Goal: Information Seeking & Learning: Learn about a topic

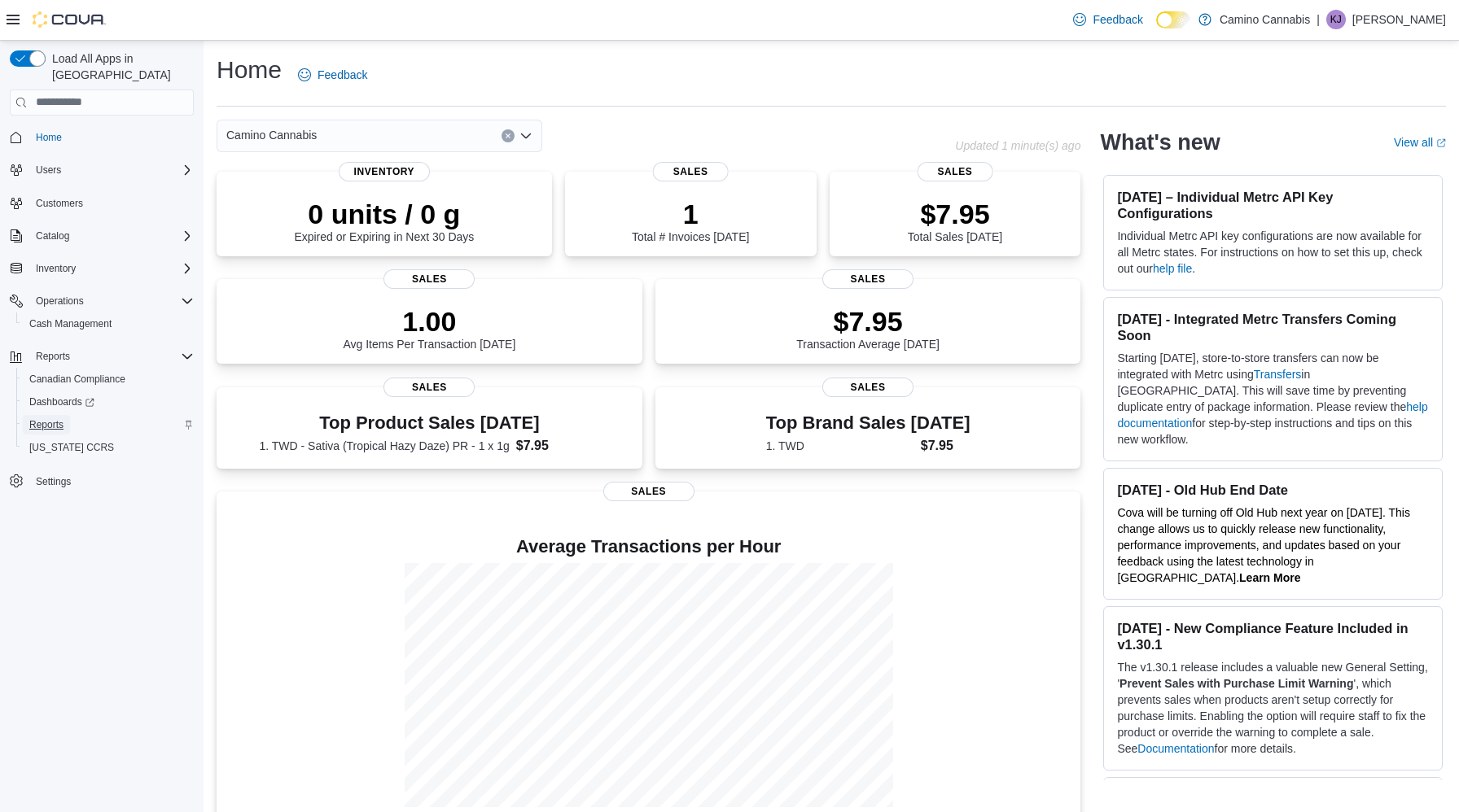
click at [38, 417] on span "Reports" at bounding box center [47, 424] width 34 height 20
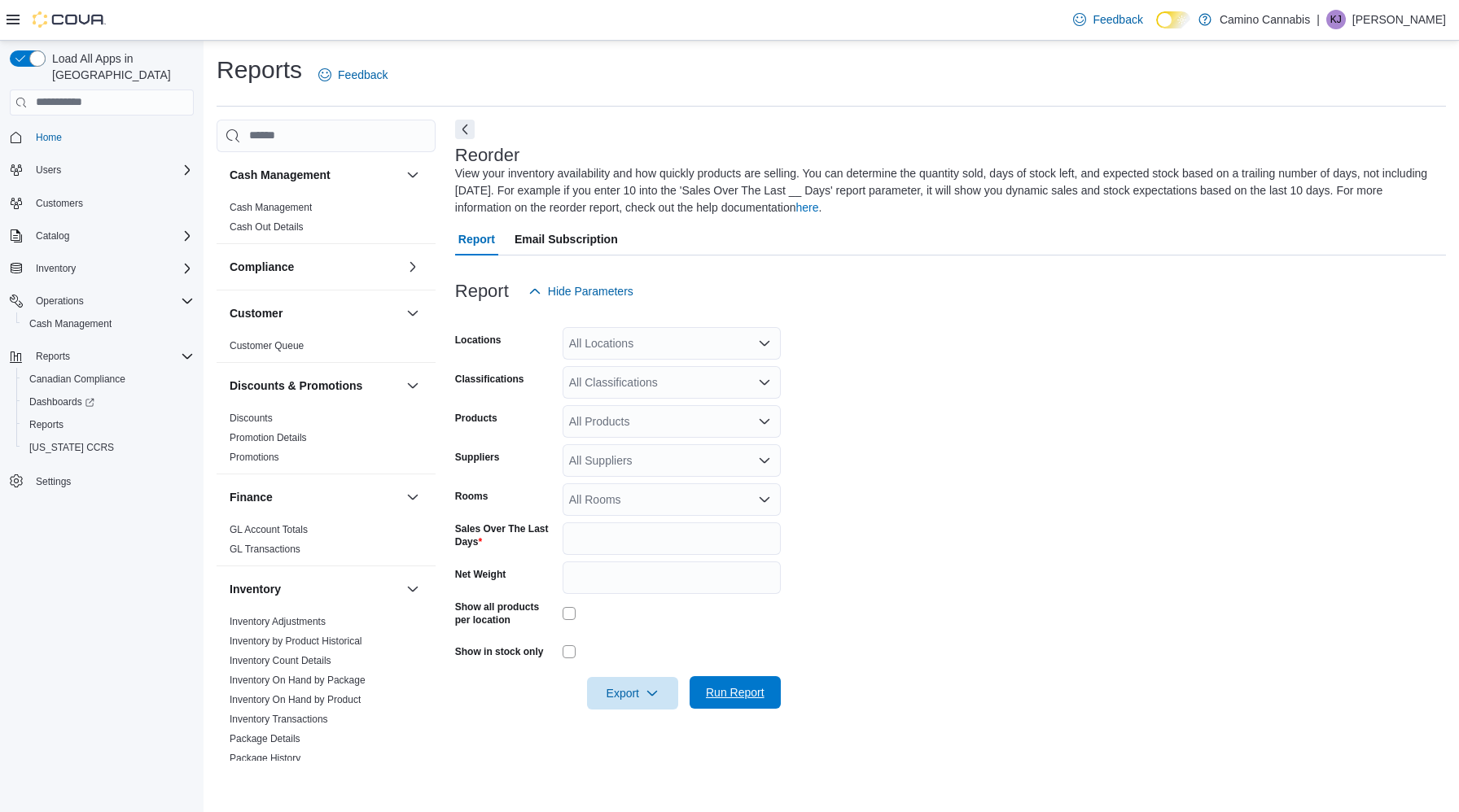
click at [736, 704] on span "Run Report" at bounding box center [735, 692] width 71 height 32
click at [1386, 78] on div "Reports Feedback" at bounding box center [830, 75] width 1229 height 42
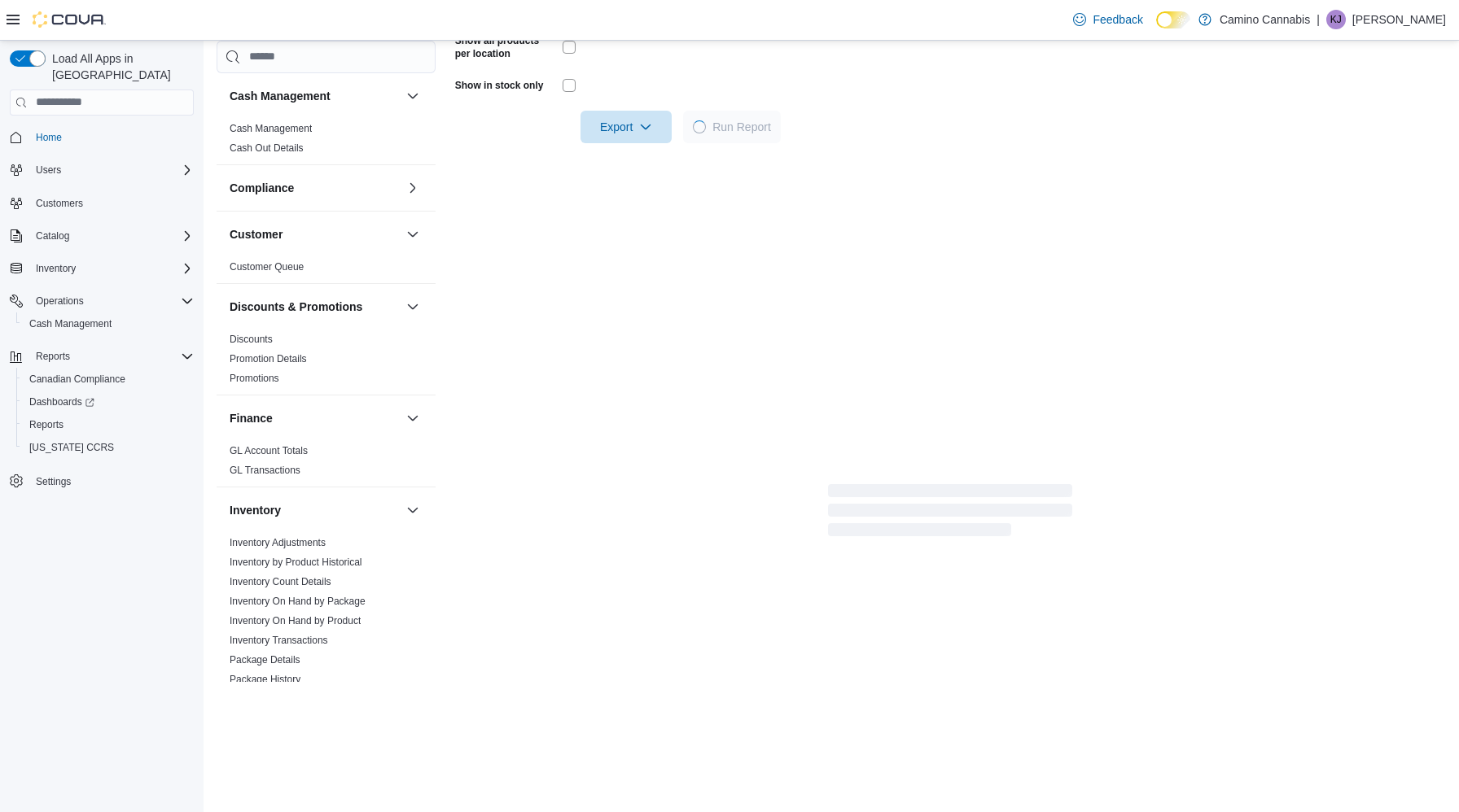
scroll to position [565, 0]
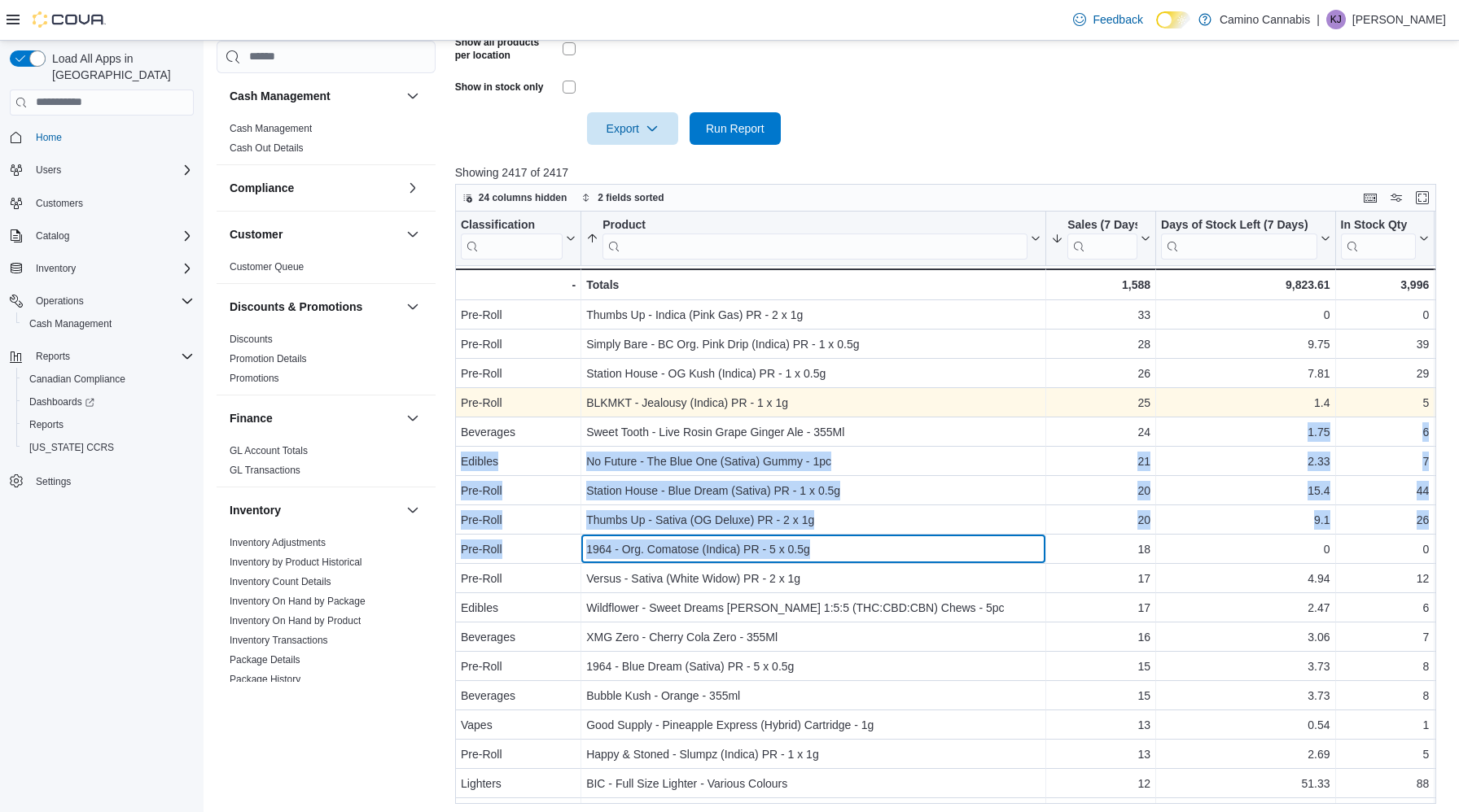
drag, startPoint x: 865, startPoint y: 542, endPoint x: 1199, endPoint y: 407, distance: 360.3
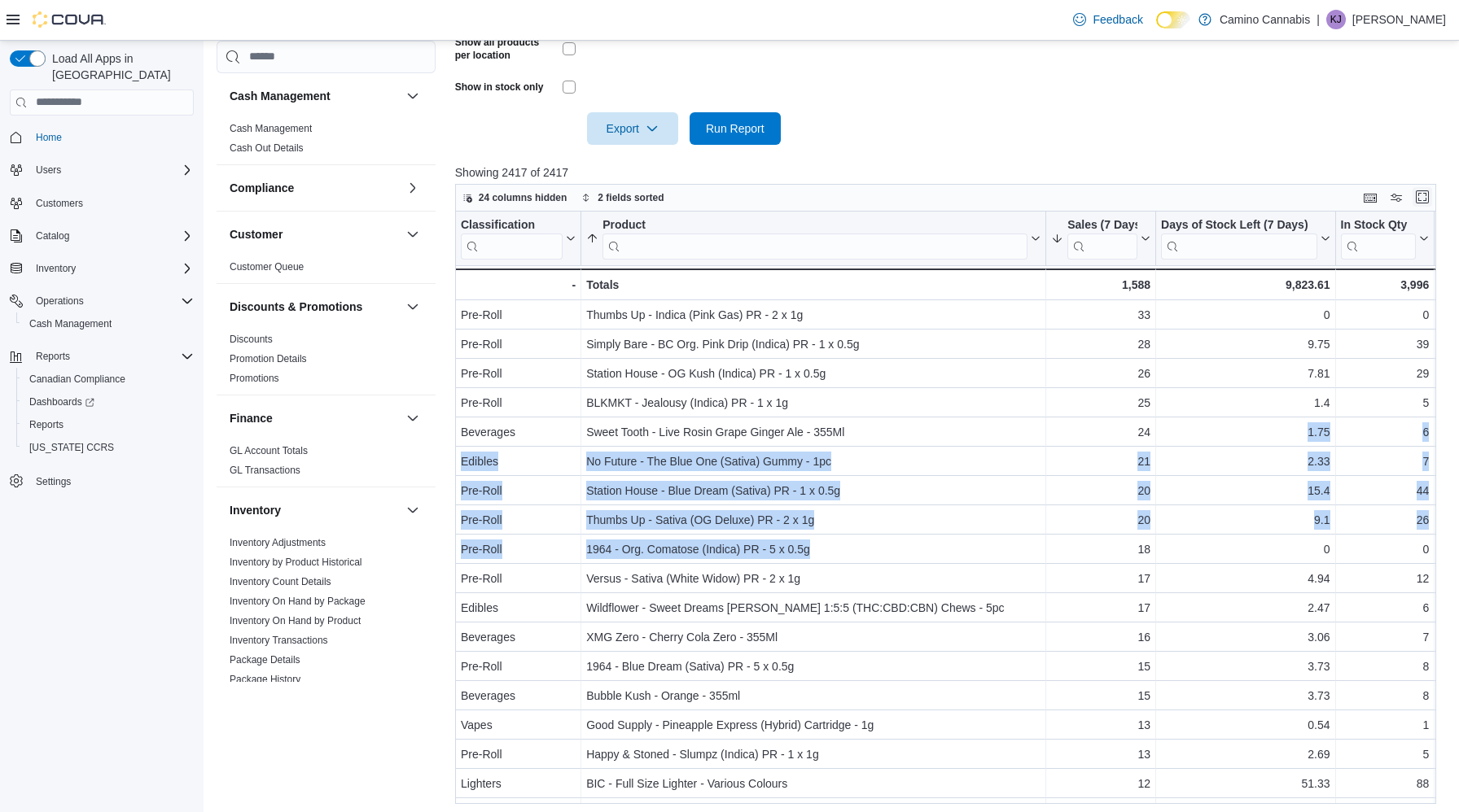
click at [1422, 196] on button "Enter fullscreen" at bounding box center [1423, 197] width 20 height 20
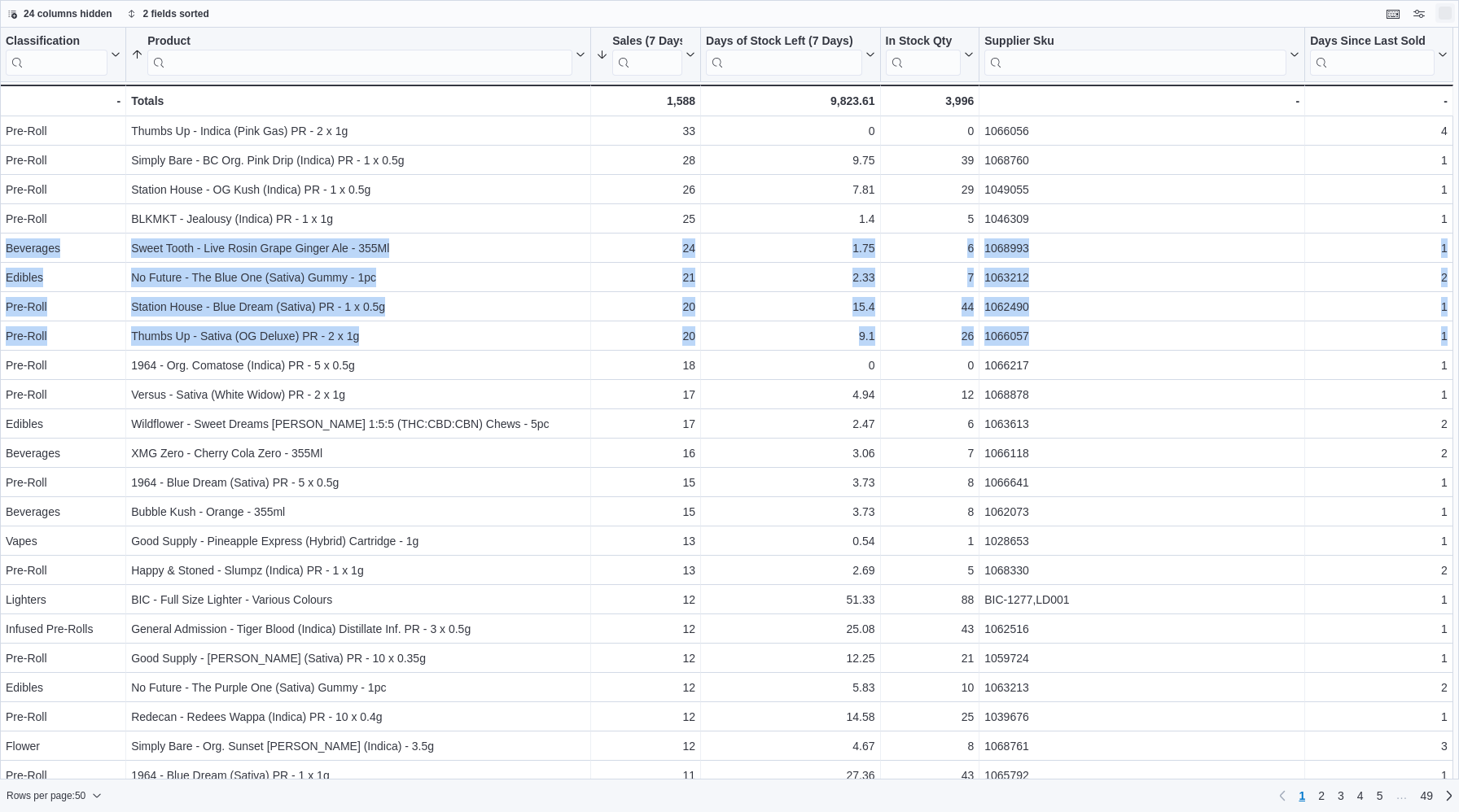
scroll to position [0, 0]
